Goal: Task Accomplishment & Management: Complete application form

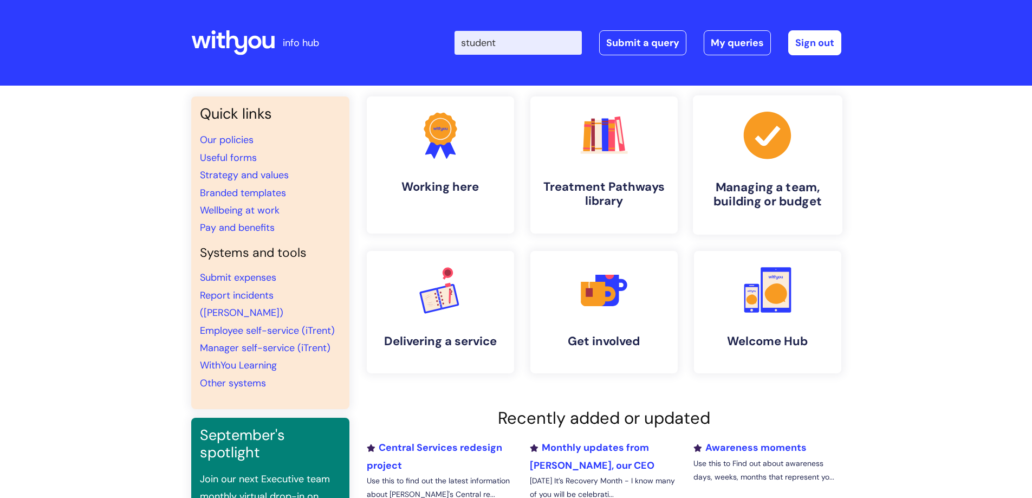
click at [783, 189] on h4 "Managing a team, building or budget" at bounding box center [768, 194] width 132 height 29
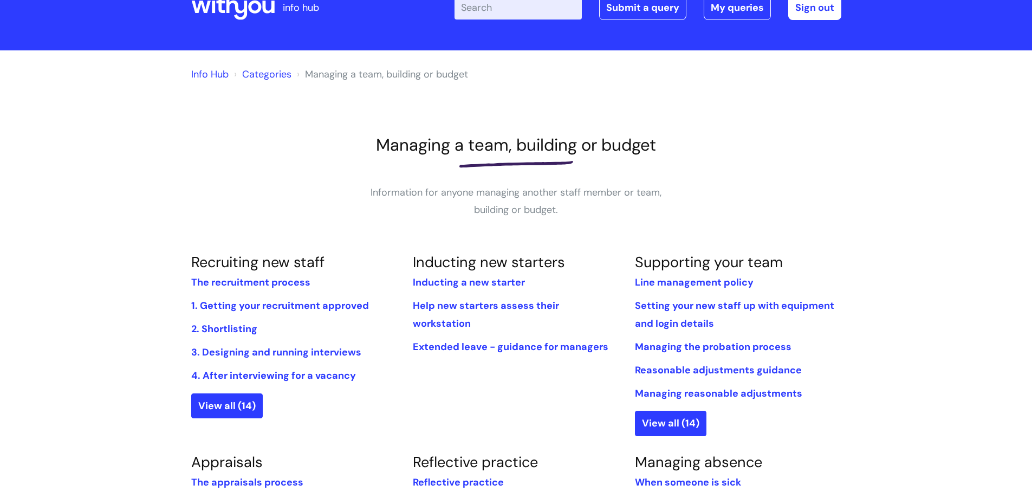
scroll to position [54, 0]
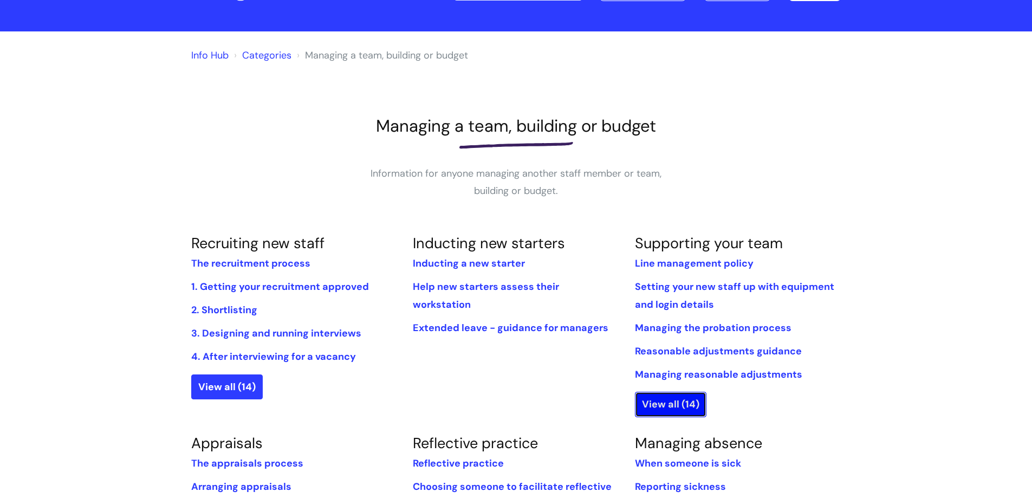
click at [692, 402] on link "View all (14)" at bounding box center [671, 404] width 72 height 25
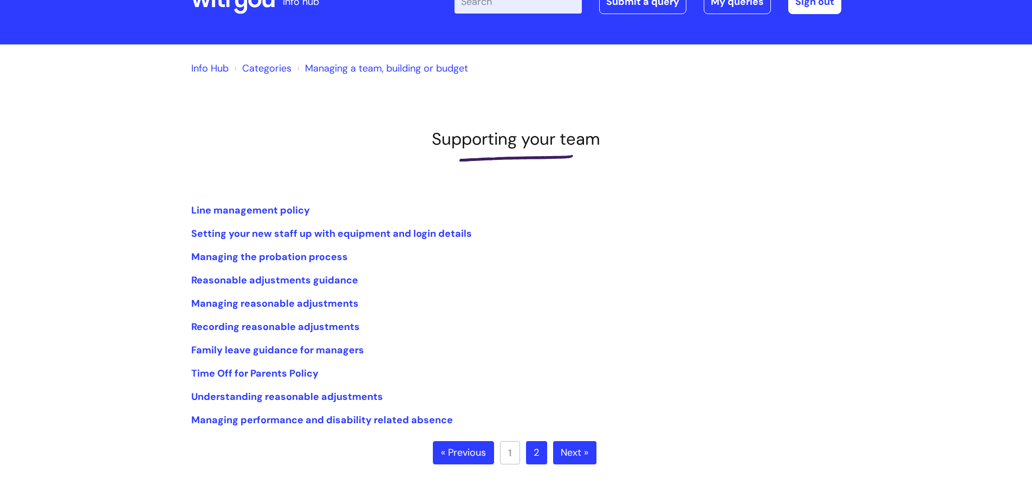
scroll to position [108, 0]
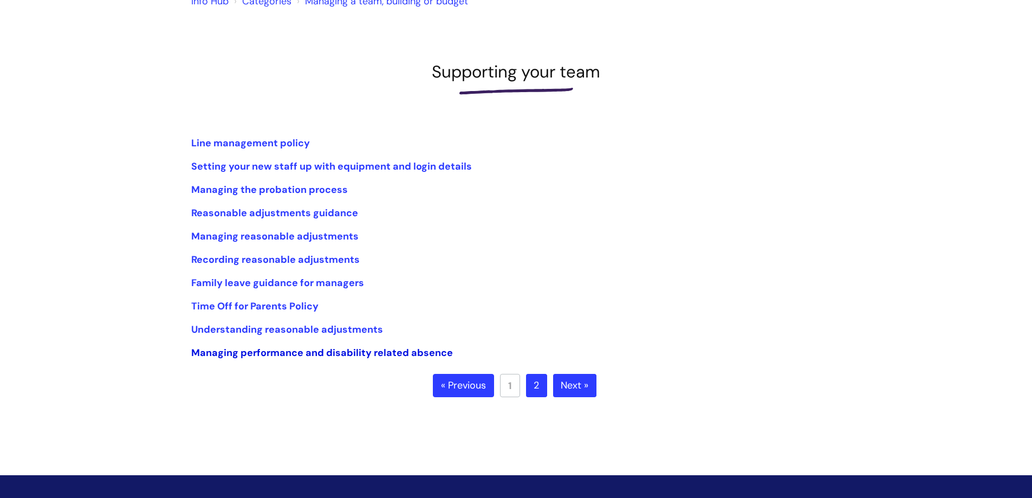
click at [334, 352] on link "Managing performance and disability related absence" at bounding box center [322, 352] width 262 height 13
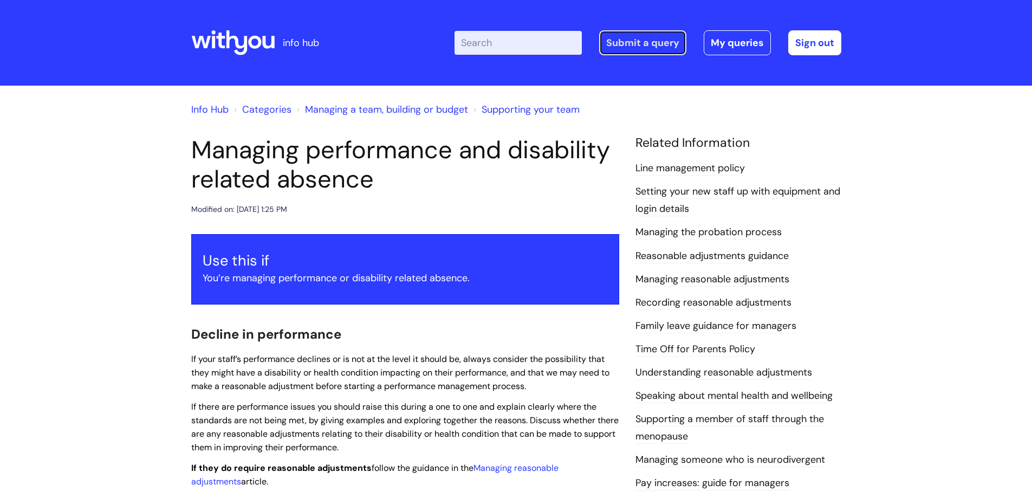
click at [628, 43] on link "Submit a query" at bounding box center [642, 42] width 87 height 25
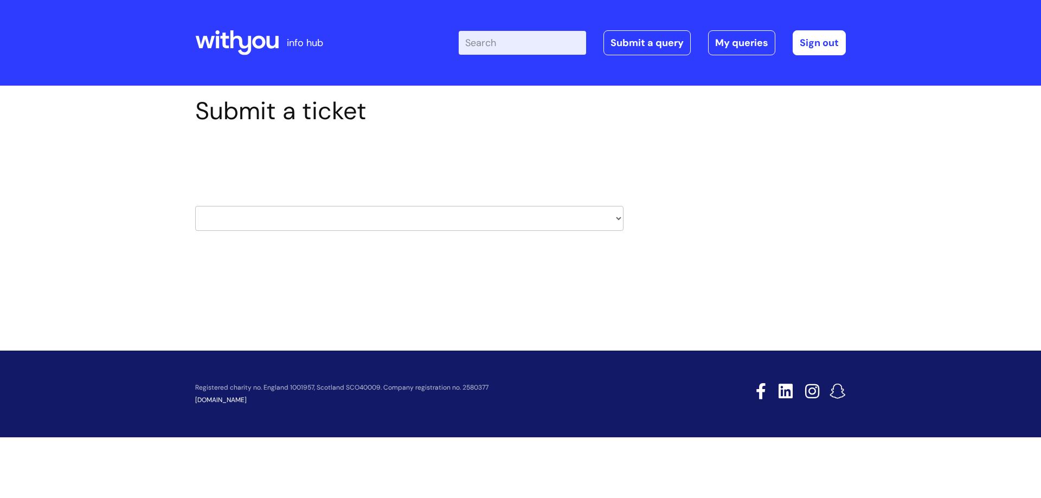
click at [521, 216] on select "HR / People IT and Support Clinical Drug Alerts Finance Accounts Data Support T…" at bounding box center [409, 218] width 428 height 25
select select "hr_/_people"
click at [195, 206] on select "HR / People IT and Support Clinical Drug Alerts Finance Accounts Data Support T…" at bounding box center [409, 218] width 428 height 25
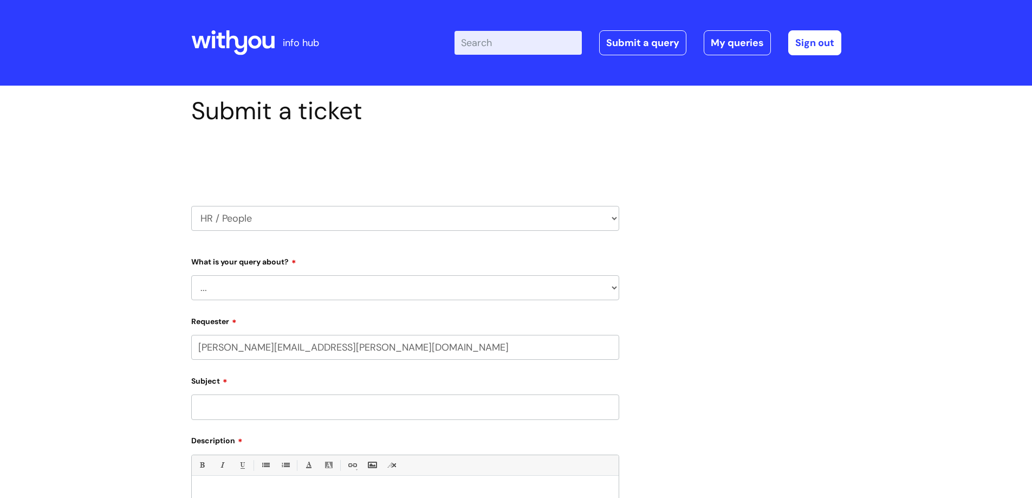
select select "80004286572"
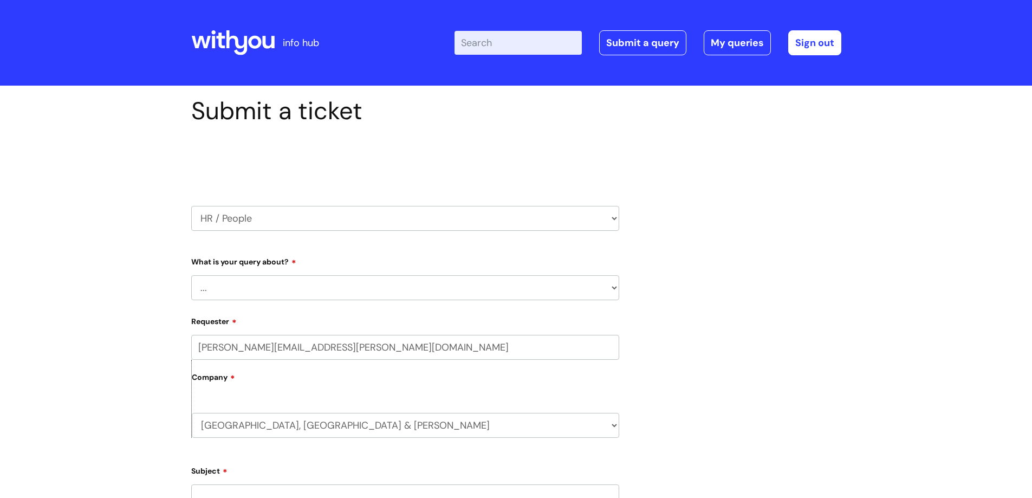
click at [304, 284] on select "... Absence Query Holiday Query Employee change request General HR Query iTrent…" at bounding box center [405, 287] width 428 height 25
select select "iTrent"
click at [191, 275] on select "... Absence Query Holiday Query Employee change request General HR Query iTrent…" at bounding box center [405, 287] width 428 height 25
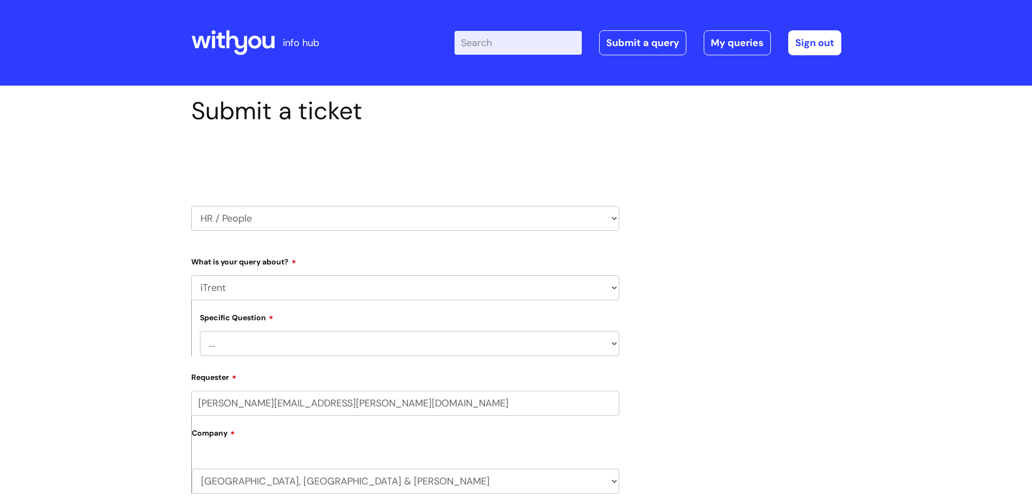
click at [260, 343] on select "... I can’t log in to iTrent I need to change someone’s line manager Issue with…" at bounding box center [409, 343] width 419 height 25
select select "I need to change someone’s line manager"
click at [200, 331] on select "... I can’t log in to iTrent I need to change someone’s line manager Issue with…" at bounding box center [409, 343] width 419 height 25
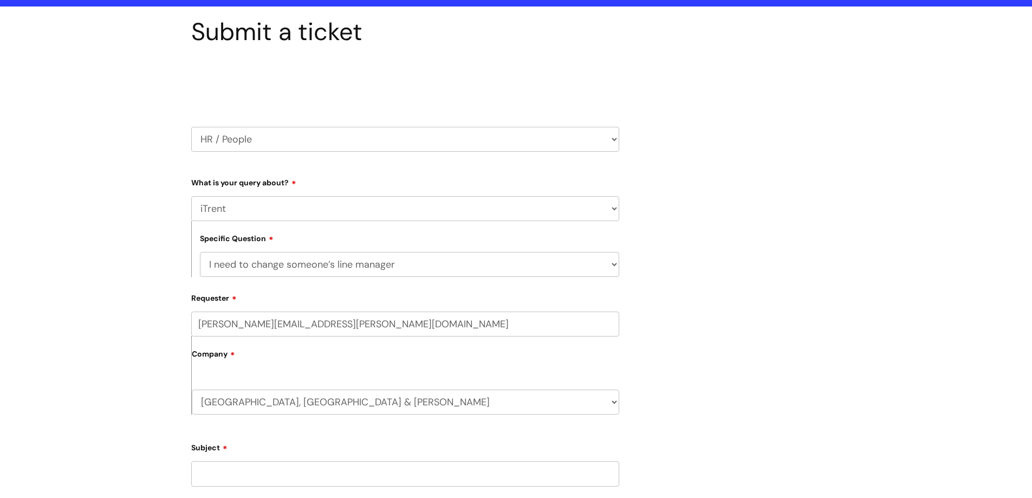
scroll to position [163, 0]
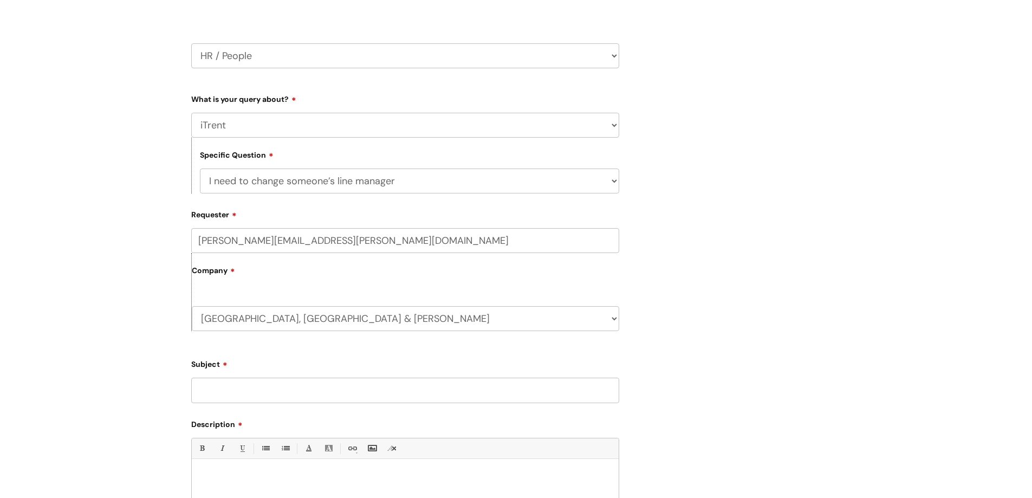
click at [252, 387] on input "Subject" at bounding box center [405, 390] width 428 height 25
click at [281, 390] on input "Change manager rights for Transform team" at bounding box center [405, 390] width 428 height 25
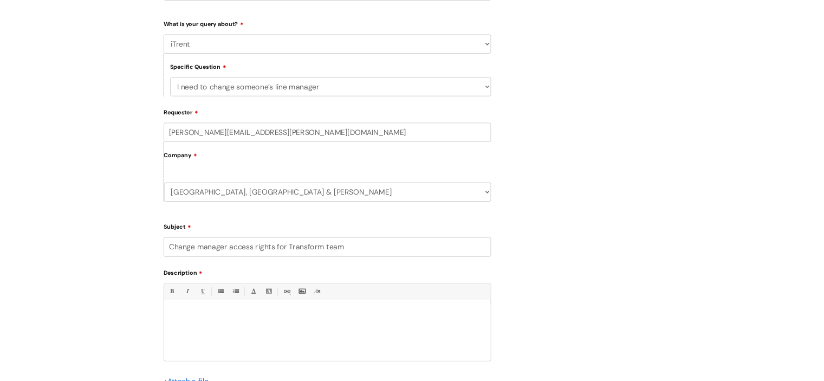
scroll to position [325, 0]
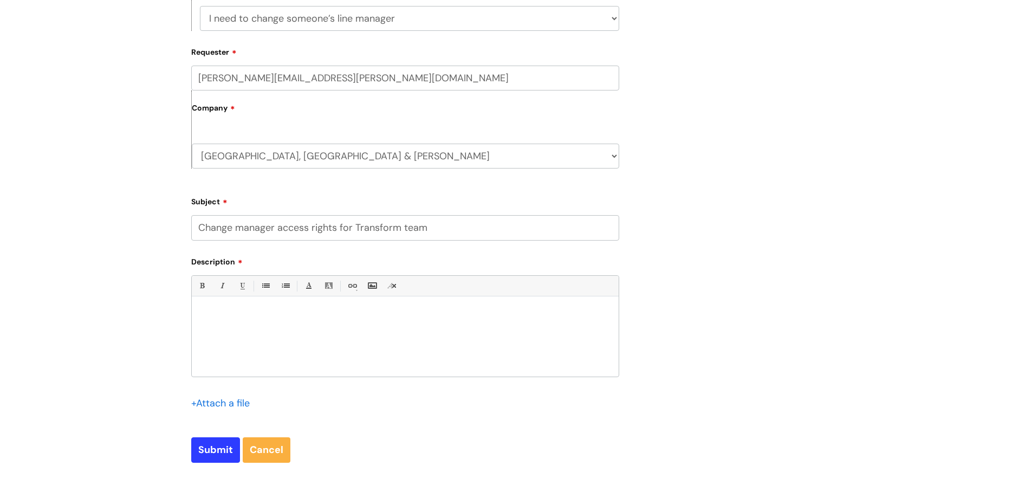
type input "Change manager access rights for Transform team"
click at [274, 309] on div at bounding box center [405, 339] width 427 height 75
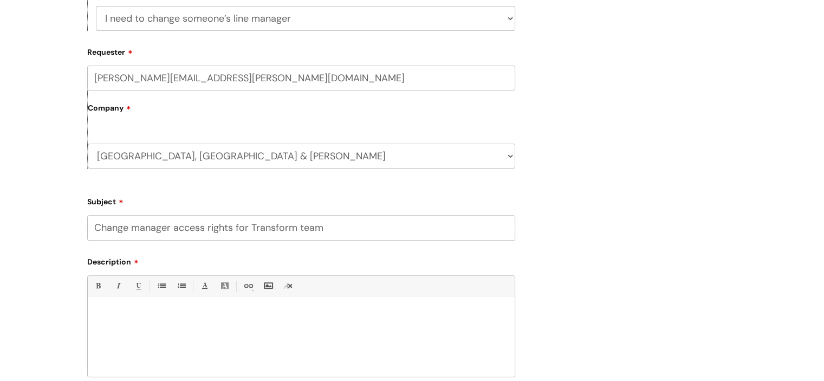
click at [167, 309] on div at bounding box center [301, 339] width 427 height 75
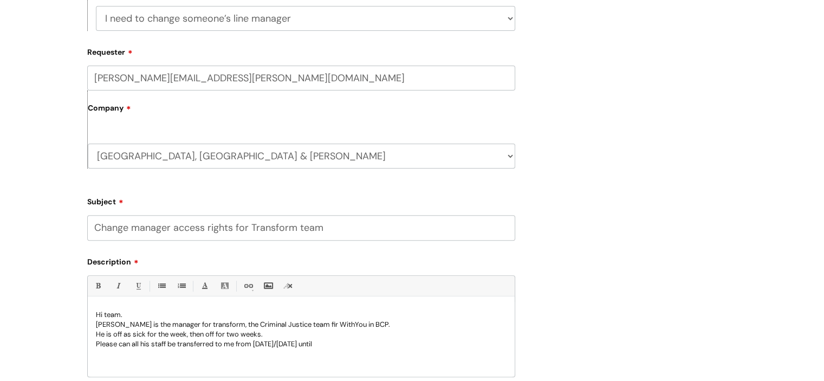
click at [335, 343] on p "Please can all his staff be transferred to me from [DATE]/[DATE] until" at bounding box center [301, 344] width 411 height 10
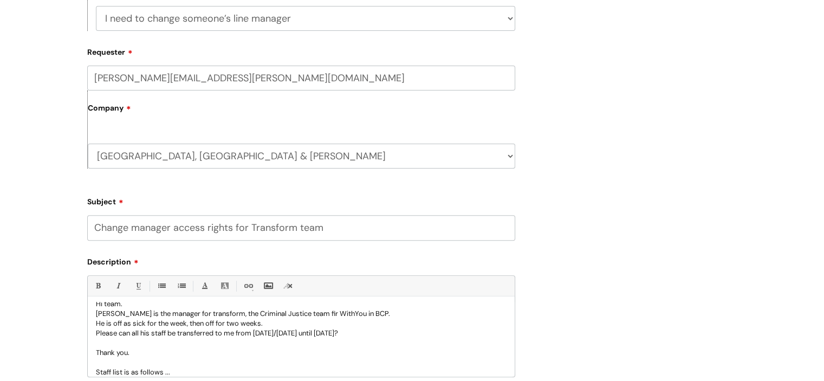
scroll to position [21, 0]
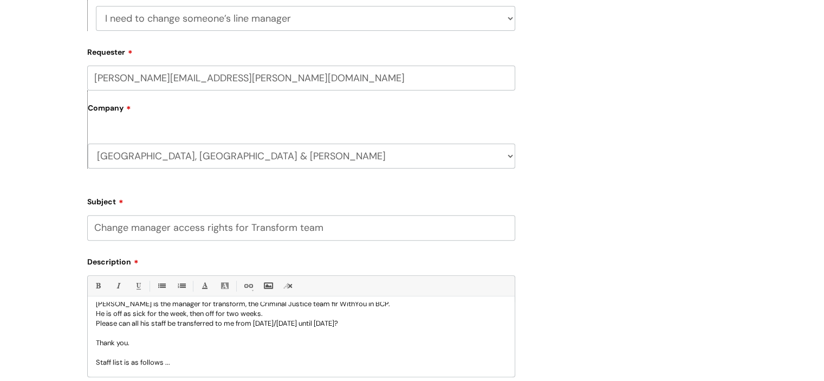
click at [154, 372] on p at bounding box center [301, 372] width 411 height 10
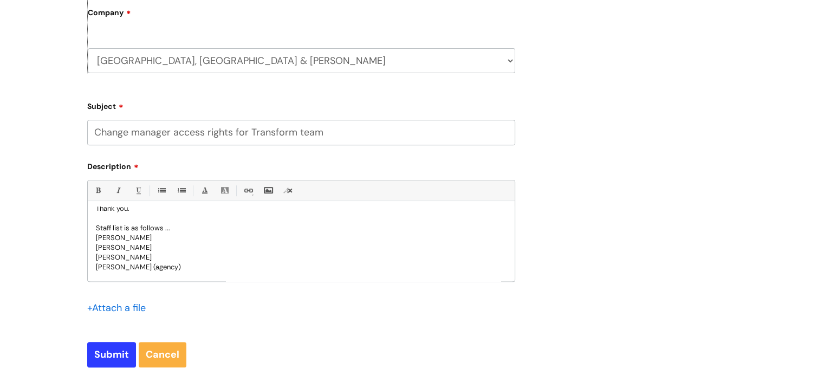
scroll to position [421, 0]
click at [171, 276] on p "[PERSON_NAME]" at bounding box center [301, 277] width 411 height 10
click at [200, 240] on p "[PERSON_NAME] (agency)" at bounding box center [301, 238] width 411 height 10
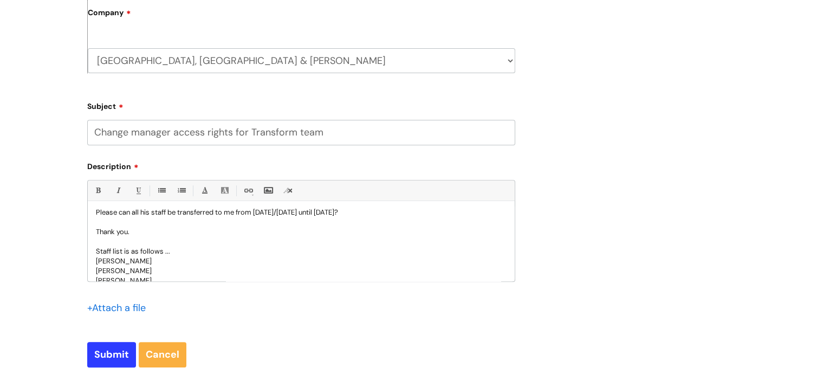
scroll to position [30, 0]
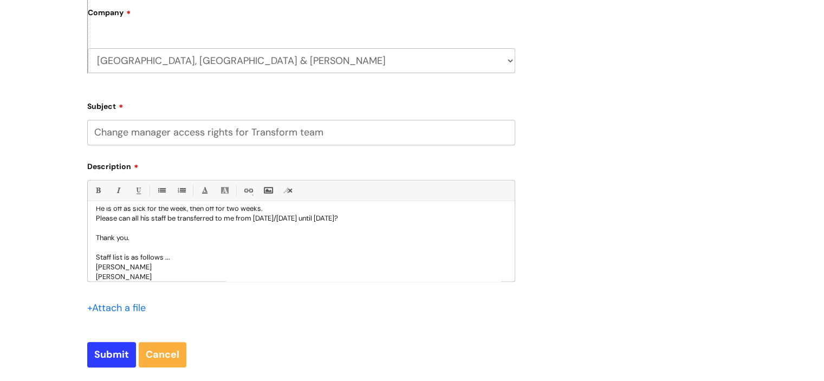
click at [172, 265] on p "[PERSON_NAME]" at bounding box center [301, 267] width 411 height 10
click at [173, 267] on p "[PERSON_NAME]" at bounding box center [301, 267] width 411 height 10
click at [170, 275] on p "[PERSON_NAME] - hureen" at bounding box center [301, 277] width 411 height 10
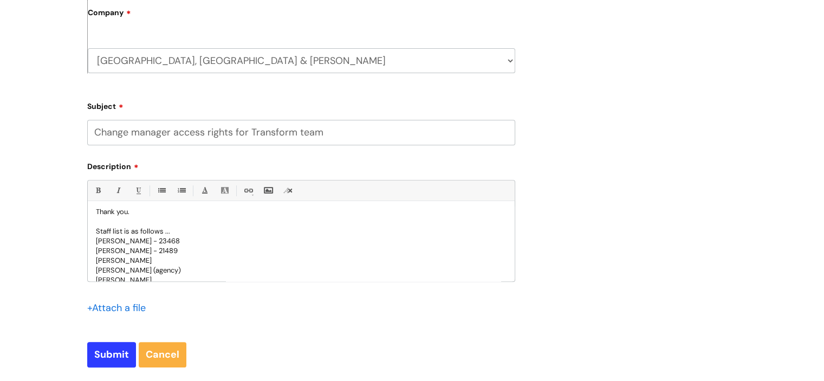
click at [150, 262] on p "[PERSON_NAME]" at bounding box center [301, 261] width 411 height 10
click at [163, 259] on p "[PERSON_NAME] -" at bounding box center [301, 261] width 411 height 10
click at [197, 270] on p "[PERSON_NAME] (agency)" at bounding box center [301, 271] width 411 height 10
click at [189, 269] on p "[PERSON_NAME] (agency) -" at bounding box center [301, 271] width 411 height 10
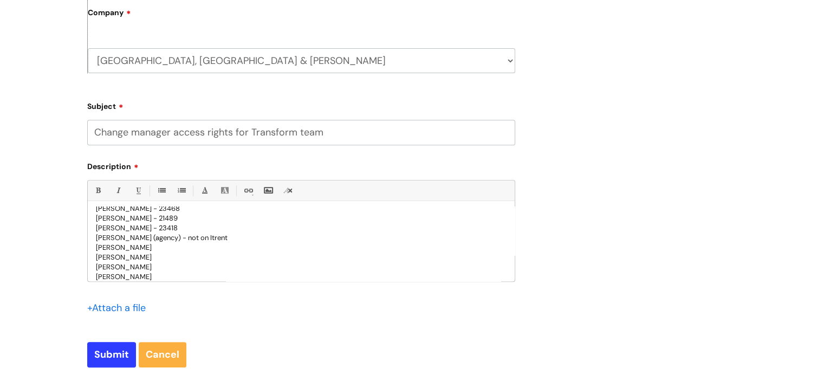
click at [169, 247] on p "[PERSON_NAME]" at bounding box center [301, 248] width 411 height 10
click at [232, 236] on p "[PERSON_NAME] (agency) - not on Itrent" at bounding box center [301, 238] width 411 height 10
click at [185, 251] on p "[PERSON_NAME] -" at bounding box center [301, 248] width 411 height 10
click at [177, 243] on p "[PERSON_NAME] -" at bounding box center [301, 248] width 411 height 10
click at [156, 254] on p "[PERSON_NAME]" at bounding box center [301, 258] width 411 height 10
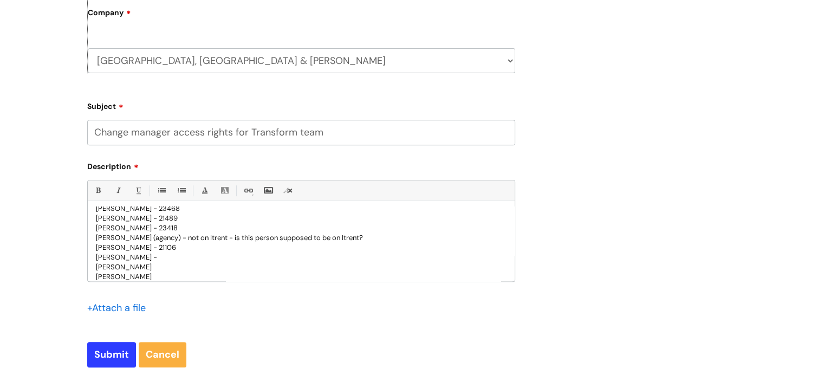
click at [152, 258] on p "[PERSON_NAME] -" at bounding box center [301, 258] width 411 height 10
click at [177, 263] on p "[PERSON_NAME]" at bounding box center [301, 267] width 411 height 10
click at [171, 266] on p "[PERSON_NAME] -" at bounding box center [301, 267] width 411 height 10
click at [161, 276] on p "[PERSON_NAME]" at bounding box center [301, 277] width 411 height 10
click at [149, 275] on p "[PERSON_NAME] -" at bounding box center [301, 277] width 411 height 10
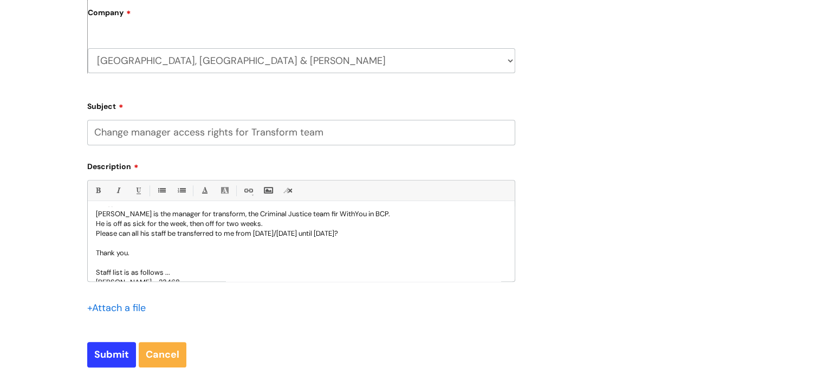
scroll to position [0, 0]
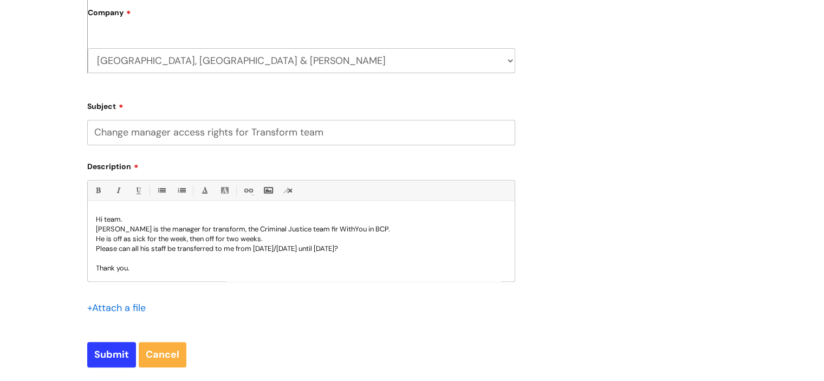
click at [127, 218] on p "Hi team." at bounding box center [301, 220] width 411 height 10
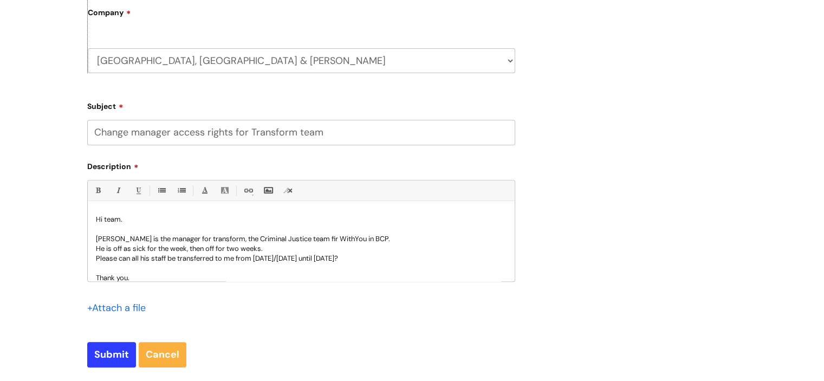
click at [319, 238] on p "[PERSON_NAME] is the manager for transform, the Criminal Justice team fir WithY…" at bounding box center [301, 239] width 411 height 10
click at [269, 249] on p "He is off as sick for the week, then off for two weeks." at bounding box center [301, 249] width 411 height 10
click at [179, 260] on p "Please can all his staff be transferred to me from [DATE]/[DATE] until [DATE]?" at bounding box center [301, 259] width 411 height 10
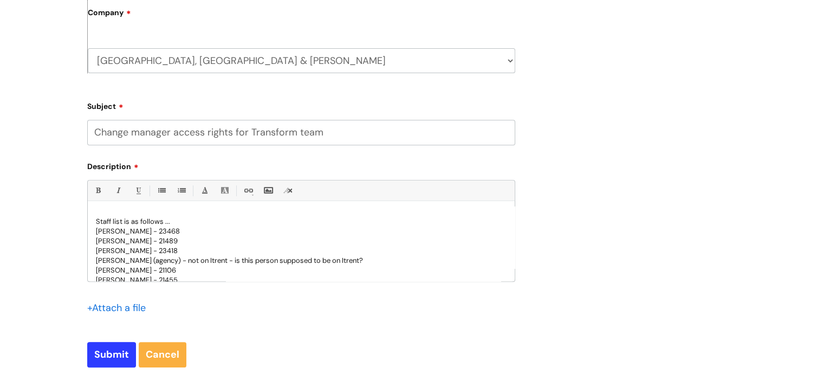
scroll to position [73, 0]
click at [176, 225] on p "Staff list is as follows ..." at bounding box center [301, 225] width 411 height 10
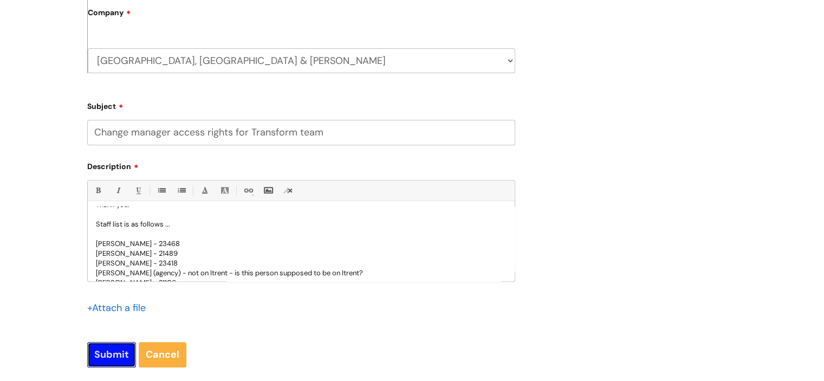
click at [112, 359] on input "Submit" at bounding box center [111, 354] width 49 height 25
type input "Please Wait..."
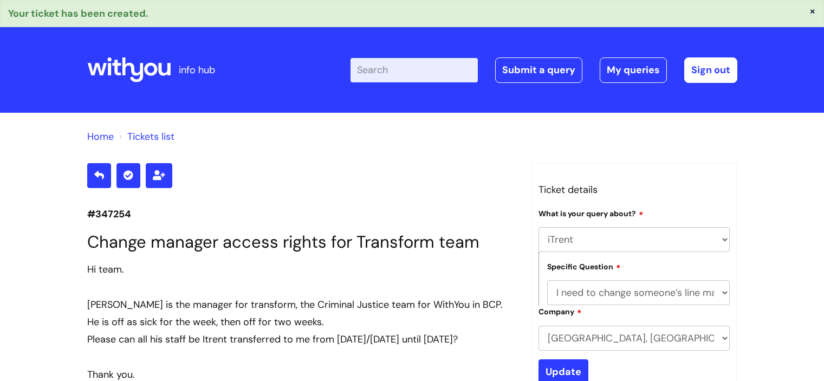
select select "iTrent"
select select "I need to change someone’s line manager"
